Goal: Communication & Community: Ask a question

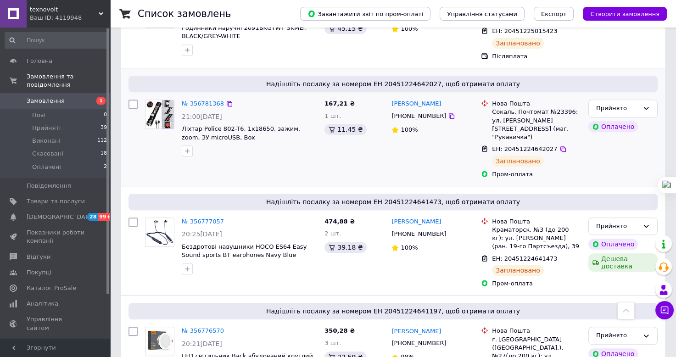
scroll to position [3220, 0]
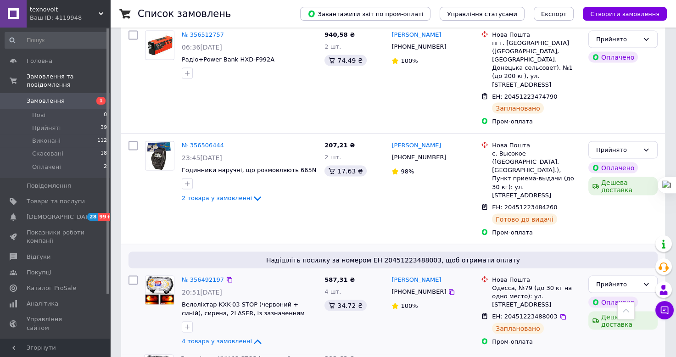
scroll to position [1236, 0]
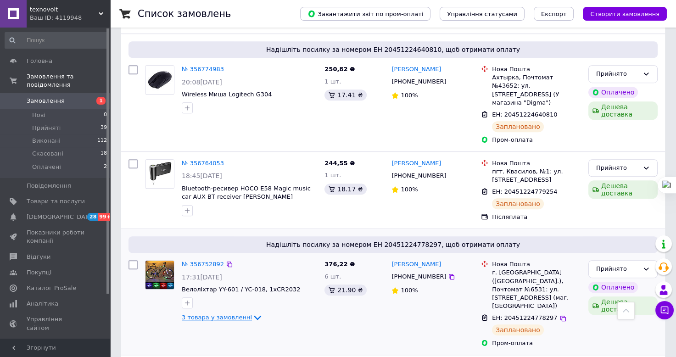
click at [252, 312] on icon at bounding box center [257, 317] width 11 height 11
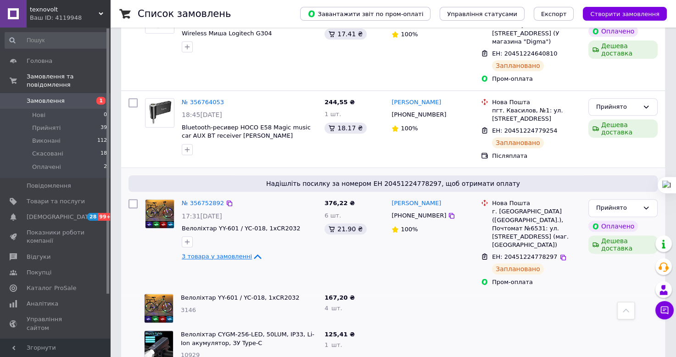
scroll to position [729, 0]
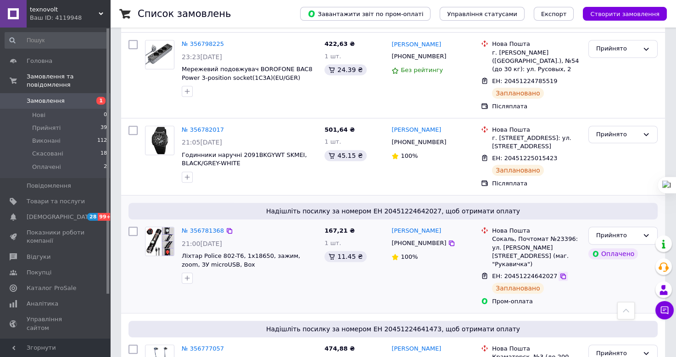
click at [560, 273] on icon at bounding box center [563, 276] width 7 height 7
drag, startPoint x: 342, startPoint y: 179, endPoint x: 325, endPoint y: 179, distance: 17.0
click at [325, 227] on span "167,21 ₴" at bounding box center [340, 230] width 30 height 7
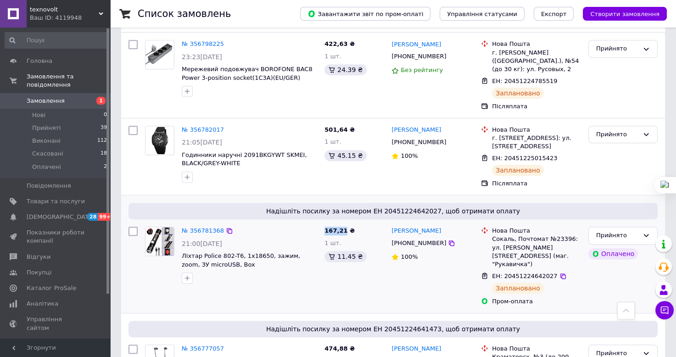
copy span "167,21"
click at [665, 304] on button "Чат з покупцем" at bounding box center [665, 310] width 18 height 18
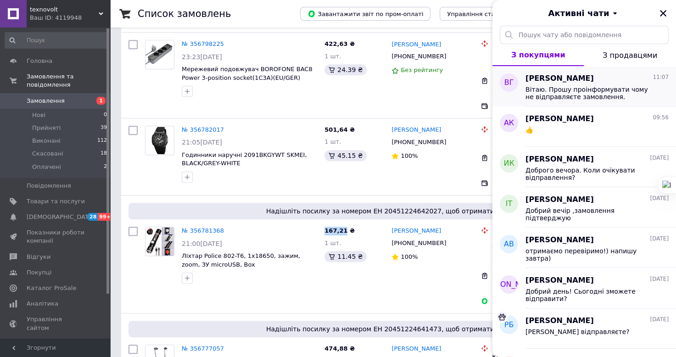
click at [575, 93] on span "Вітаю. Прошу проінформувати чому не відправляєте замовлення." at bounding box center [591, 93] width 130 height 15
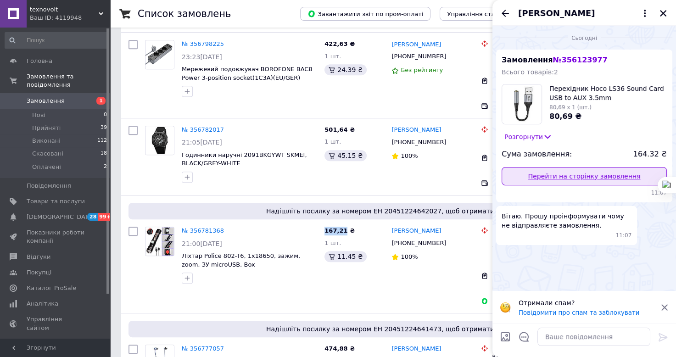
click at [561, 179] on link "Перейти на сторінку замовлення" at bounding box center [584, 176] width 165 height 18
